Goal: Obtain resource: Download file/media

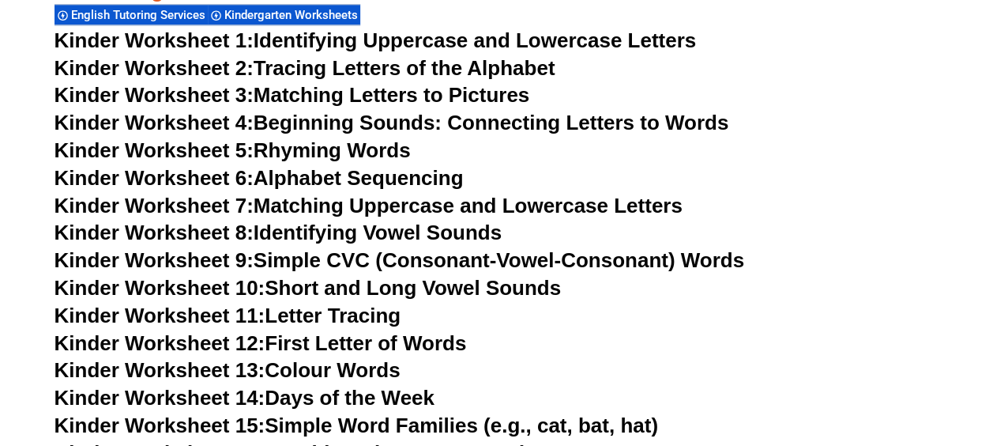
scroll to position [790, 0]
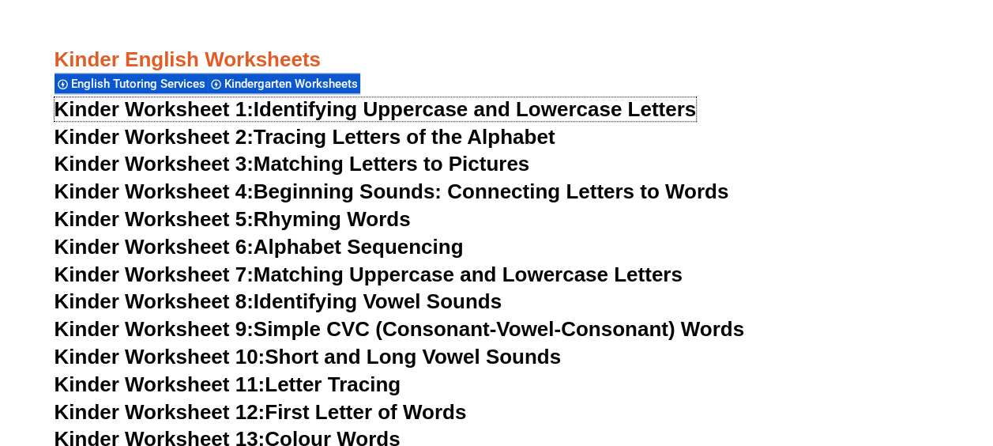
click at [588, 106] on link "Kinder Worksheet 1: Identifying Uppercase and Lowercase Letters" at bounding box center [376, 109] width 643 height 24
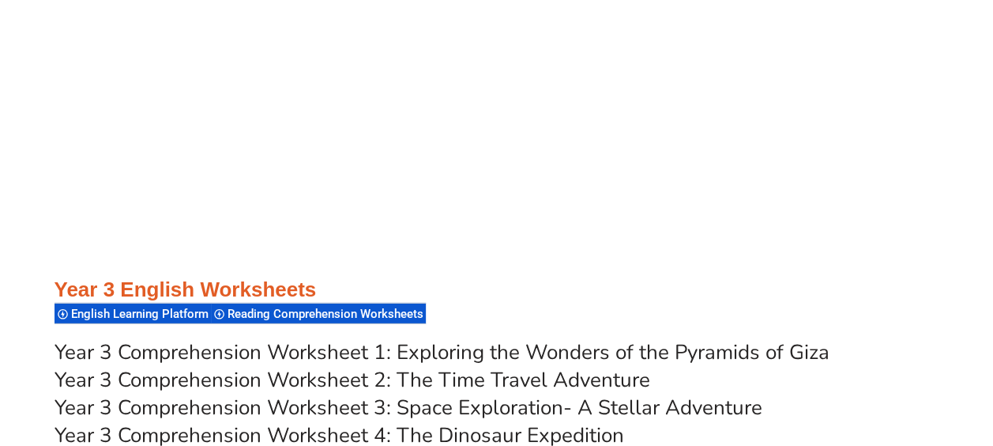
scroll to position [5400, 0]
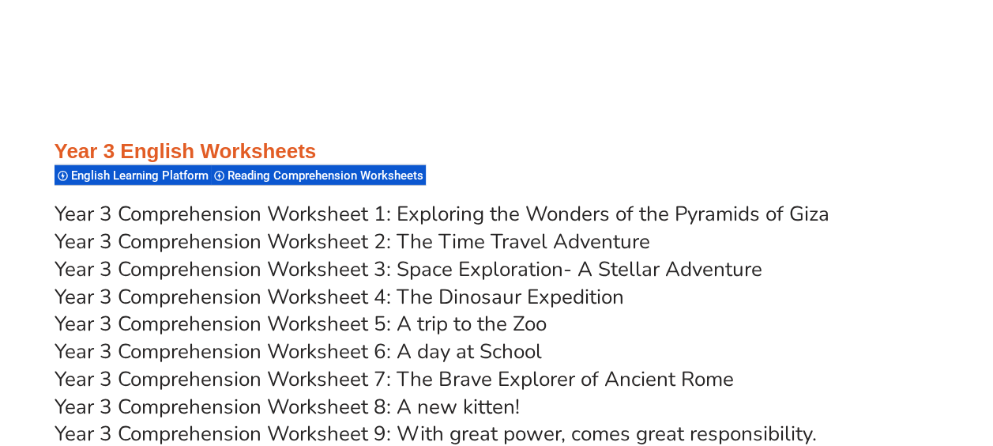
click at [545, 213] on link "Year 3 Comprehension Worksheet 1: Exploring the Wonders of the Pyramids of Giza" at bounding box center [442, 214] width 775 height 28
